Goal: Navigation & Orientation: Find specific page/section

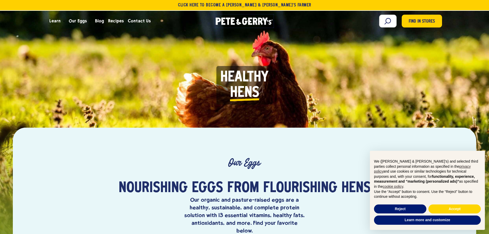
drag, startPoint x: 220, startPoint y: 20, endPoint x: 217, endPoint y: 21, distance: 3.6
drag, startPoint x: 217, startPoint y: 21, endPoint x: 220, endPoint y: 19, distance: 3.9
click at [220, 19] on icon at bounding box center [218, 21] width 5 height 7
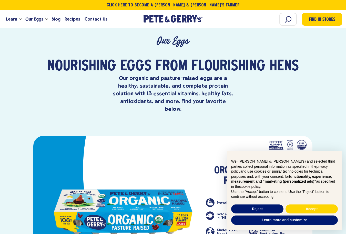
scroll to position [128, 0]
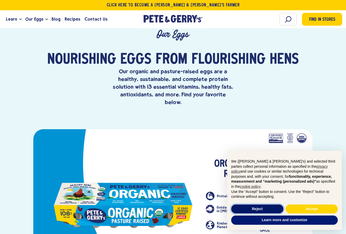
click at [259, 209] on button "Reject" at bounding box center [257, 208] width 52 height 9
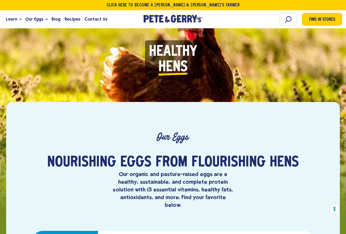
scroll to position [103, 0]
